Goal: Task Accomplishment & Management: Use online tool/utility

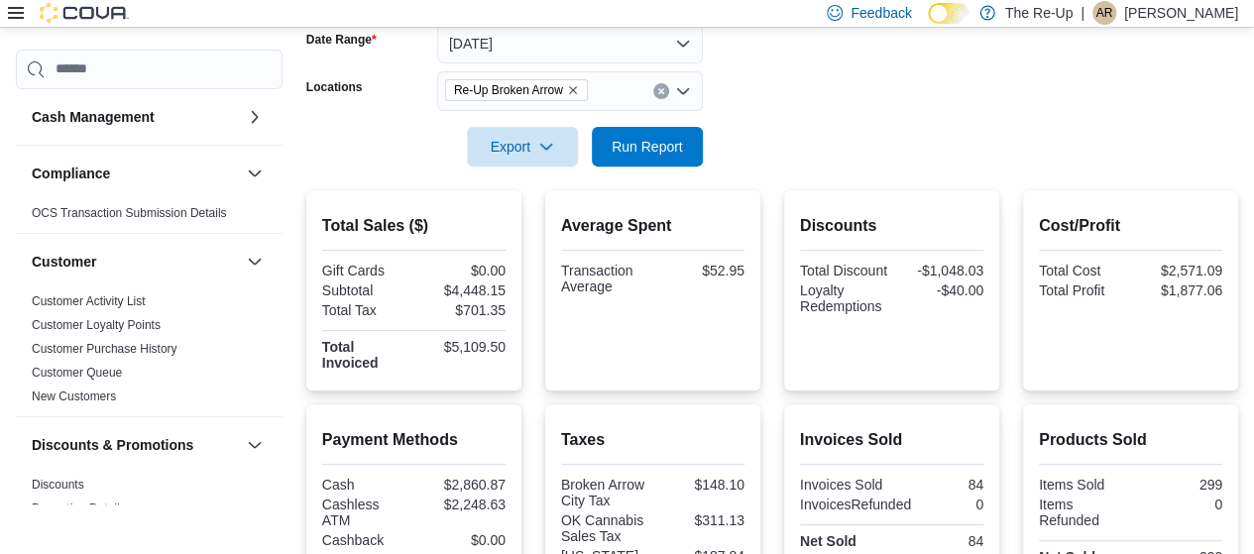
scroll to position [316, 0]
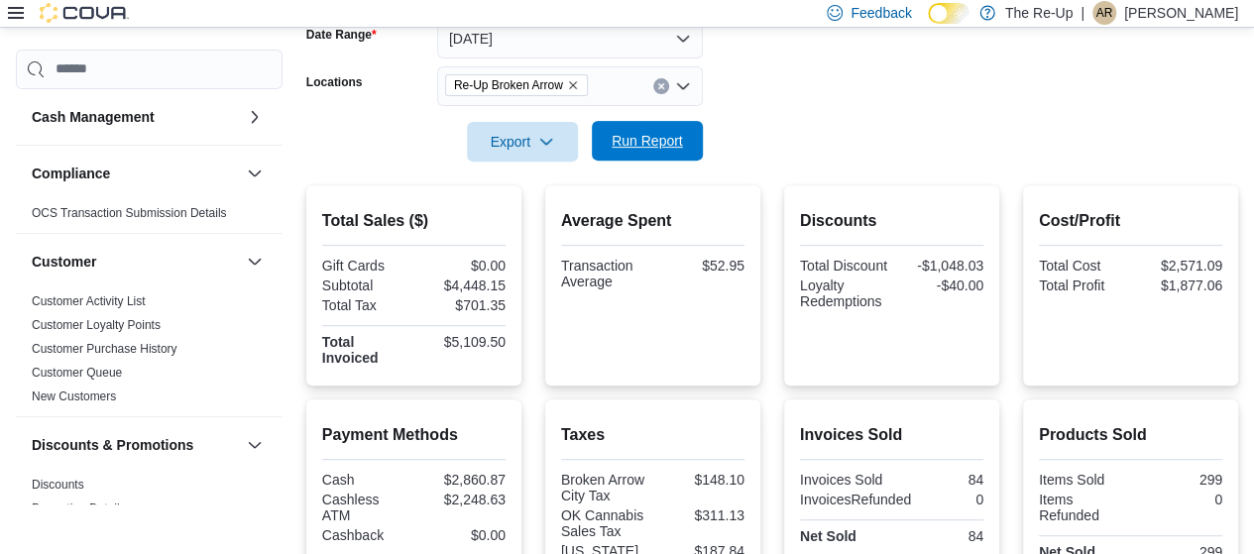
click at [658, 144] on span "Run Report" at bounding box center [647, 141] width 71 height 20
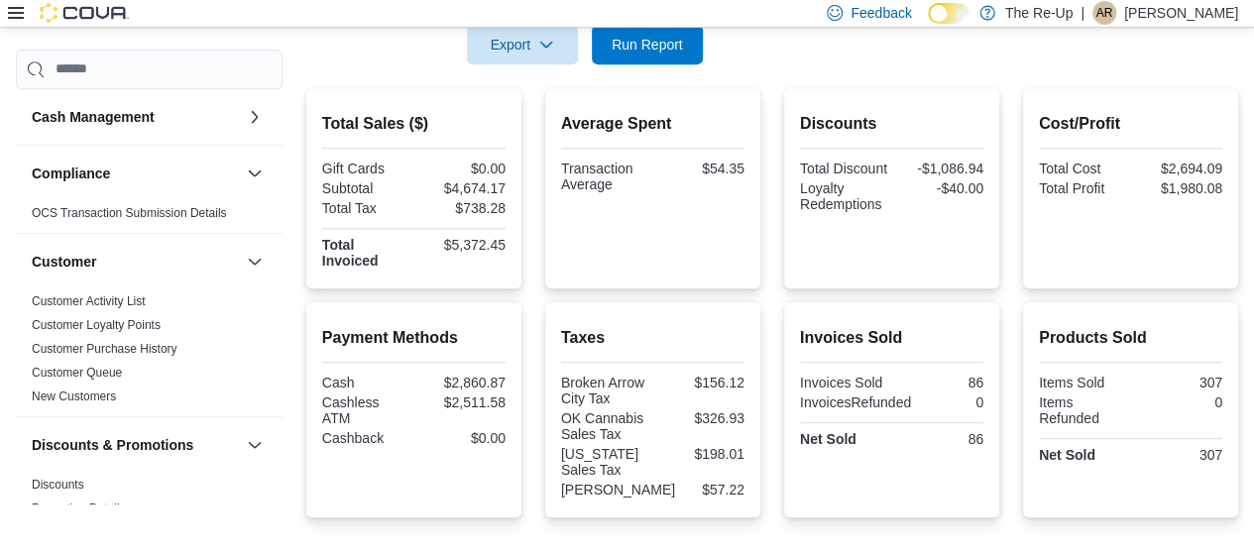
scroll to position [428, 0]
